Goal: Task Accomplishment & Management: Manage account settings

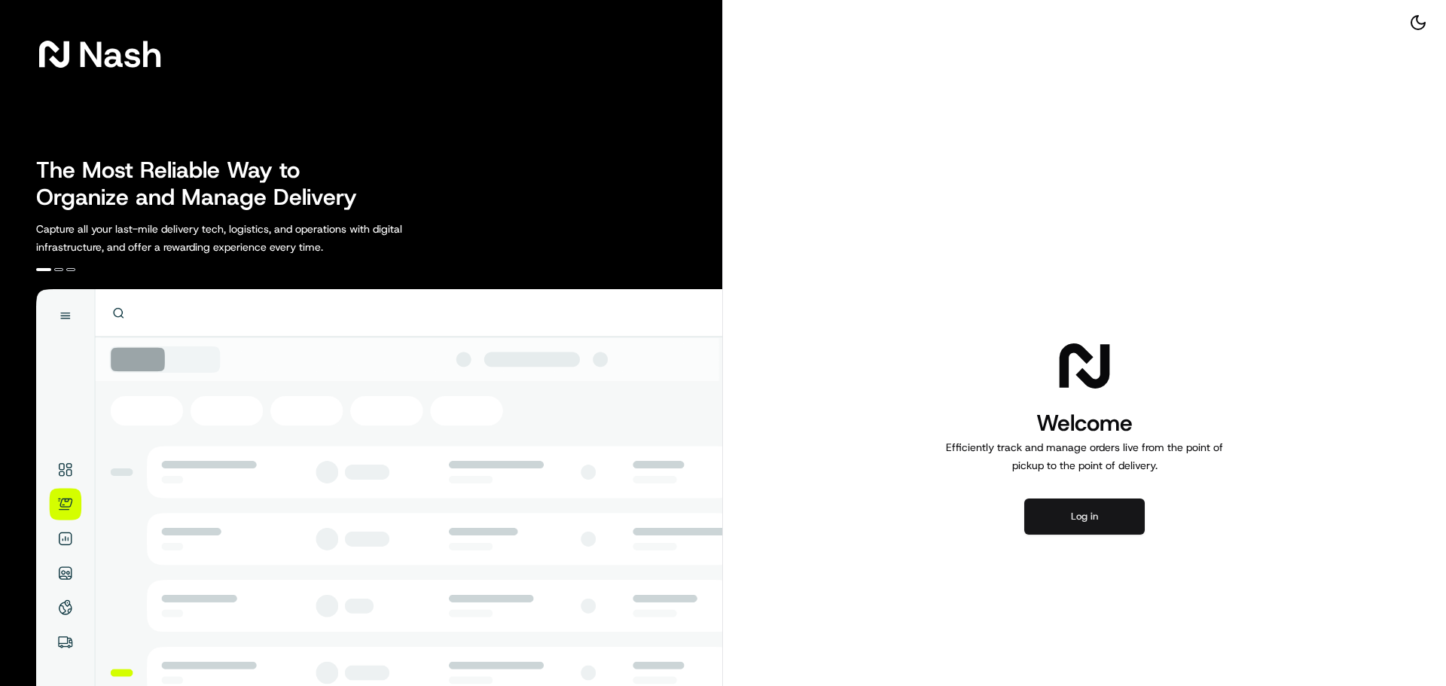
click at [1115, 517] on button "Log in" at bounding box center [1084, 517] width 120 height 36
